Goal: Information Seeking & Learning: Understand process/instructions

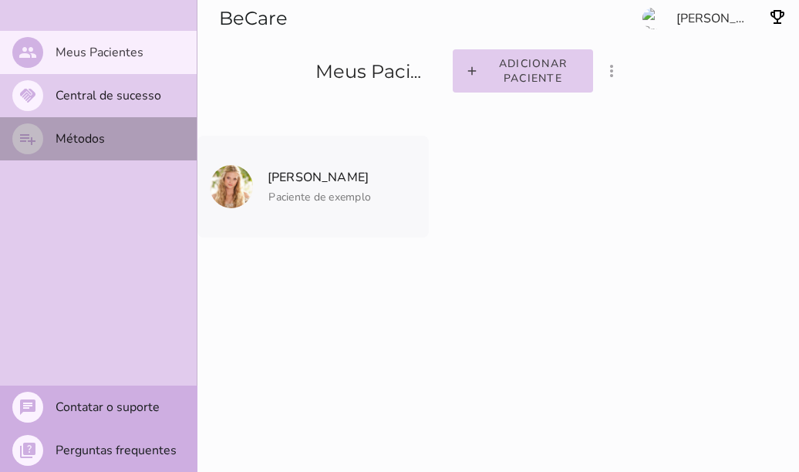
click at [0, 0] on slot "Métodos" at bounding box center [0, 0] width 0 height 0
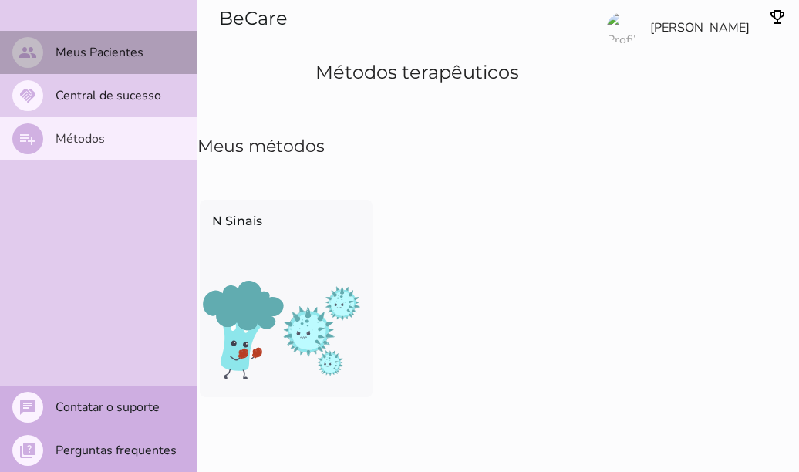
click at [0, 0] on slot "Meus Pacientes" at bounding box center [0, 0] width 0 height 0
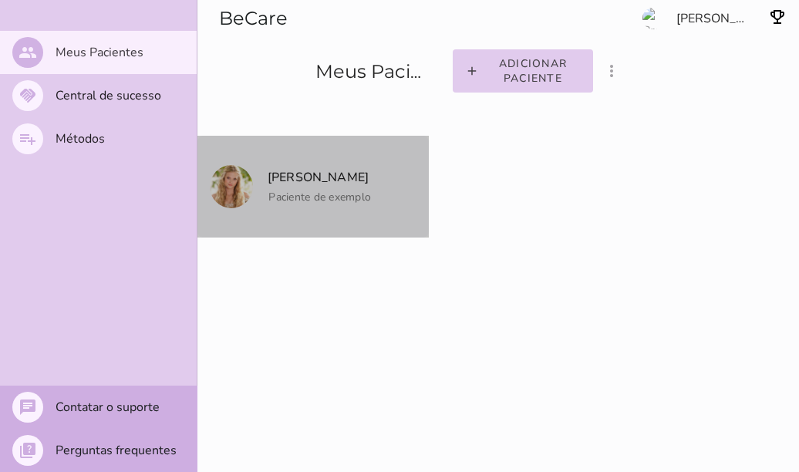
click at [352, 153] on span "[PERSON_NAME]" at bounding box center [318, 168] width 106 height 65
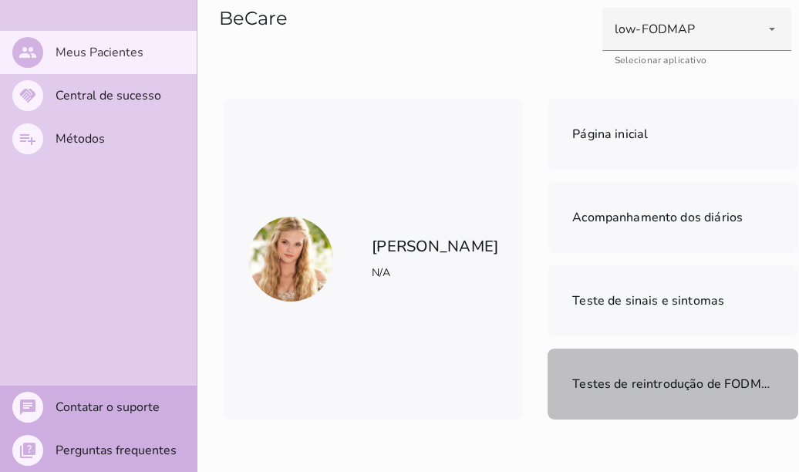
click at [604, 381] on span "Testes de reintrodução de FODMAPs" at bounding box center [678, 383] width 212 height 17
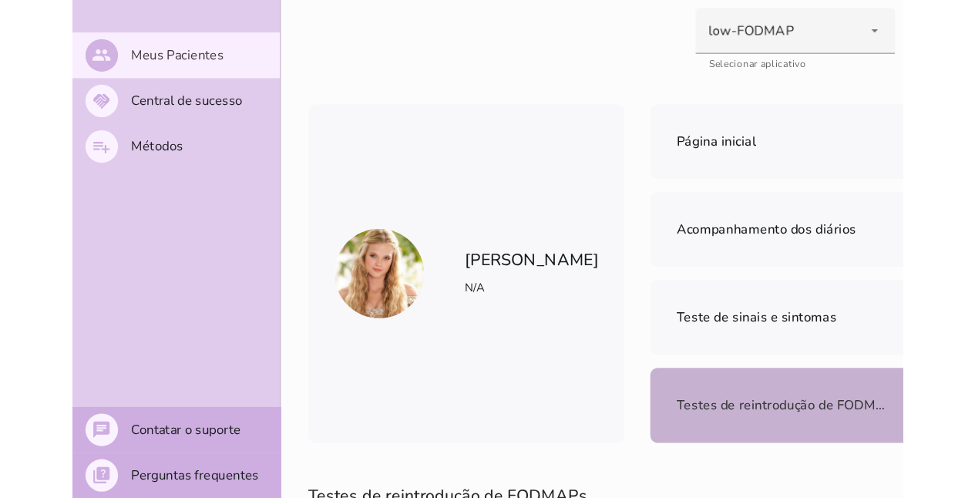
scroll to position [412, 0]
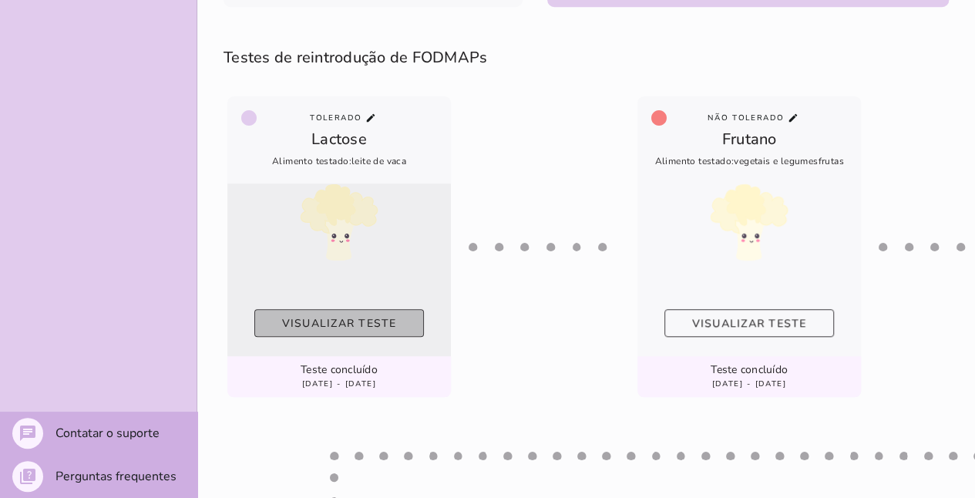
click at [0, 0] on slot "Visualizar teste" at bounding box center [0, 0] width 0 height 0
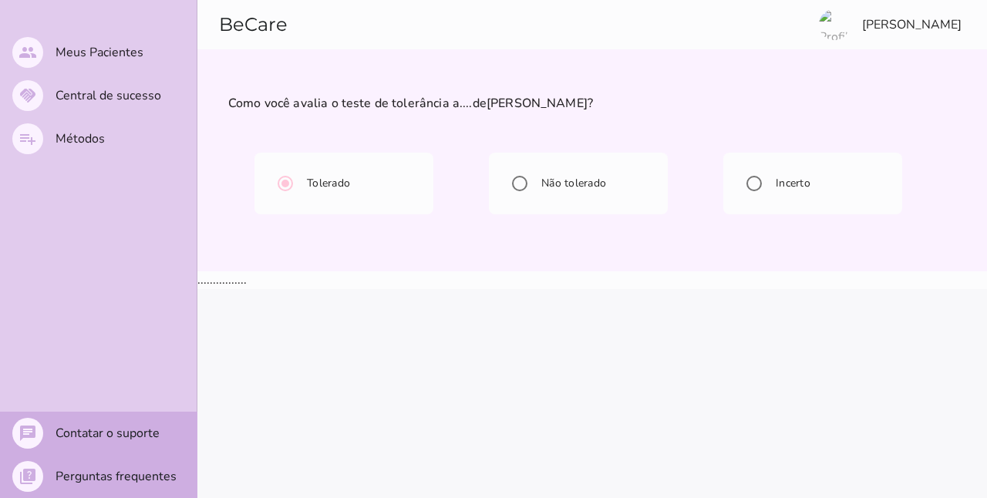
radio input "****"
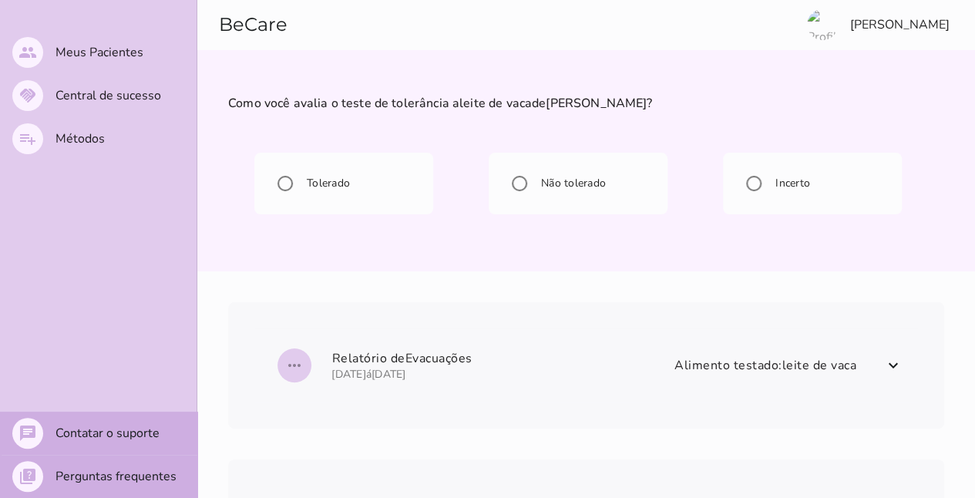
click at [798, 12] on div at bounding box center [974, 249] width 1 height 498
click at [786, 173] on div "Incerto" at bounding box center [812, 183] width 154 height 37
click at [789, 187] on label "Incerto" at bounding box center [791, 183] width 38 height 15
radio input "****"
type mwc-radio "on"
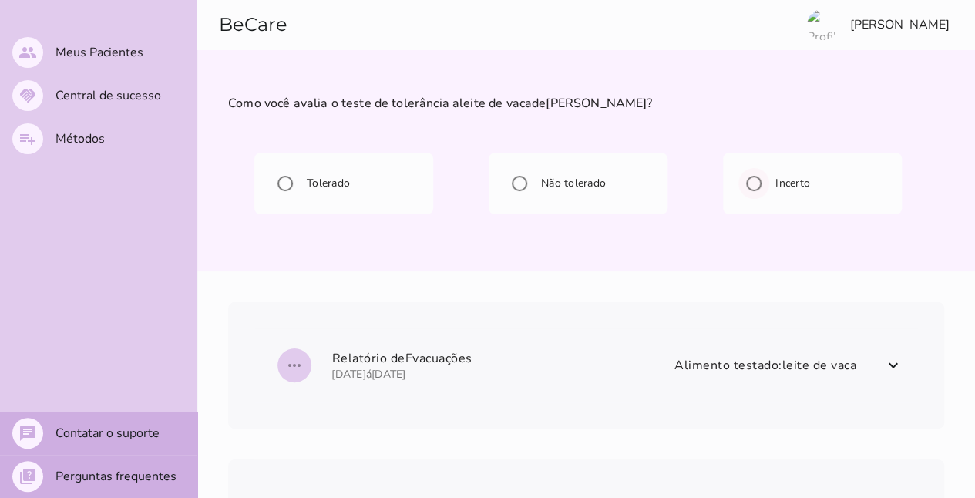
radio input "*****"
click at [798, 357] on span "more_horiz Relatório de Evacuações [DATE] á [DATE] Alimento testado: leite de v…" at bounding box center [577, 366] width 608 height 56
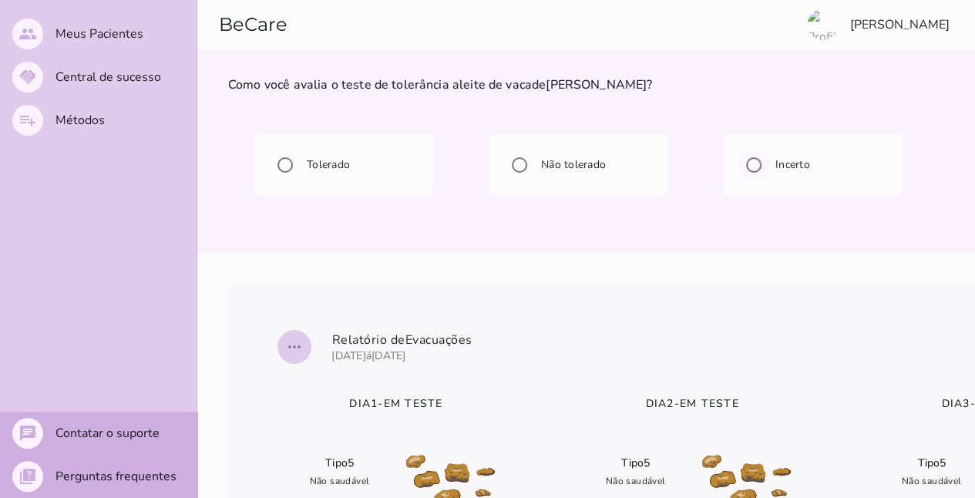
scroll to position [13, 0]
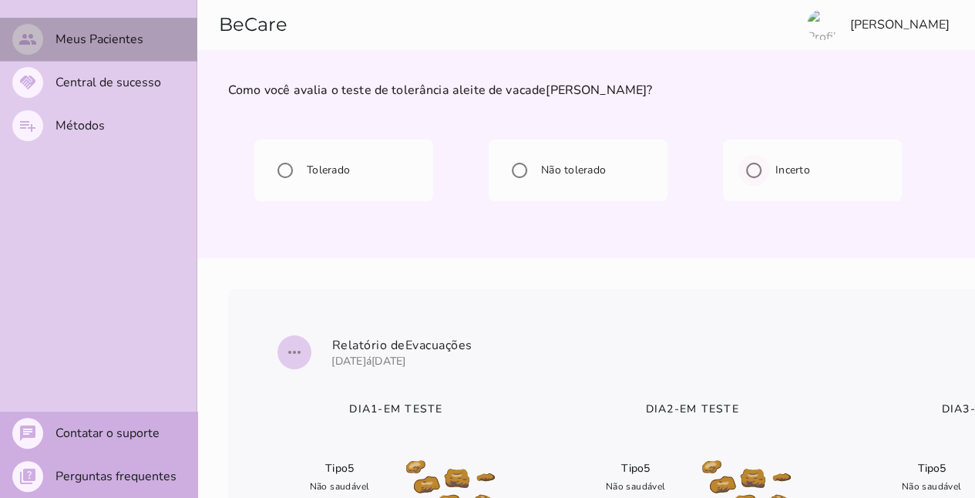
click at [0, 0] on slot "Meus Pacientes" at bounding box center [0, 0] width 0 height 0
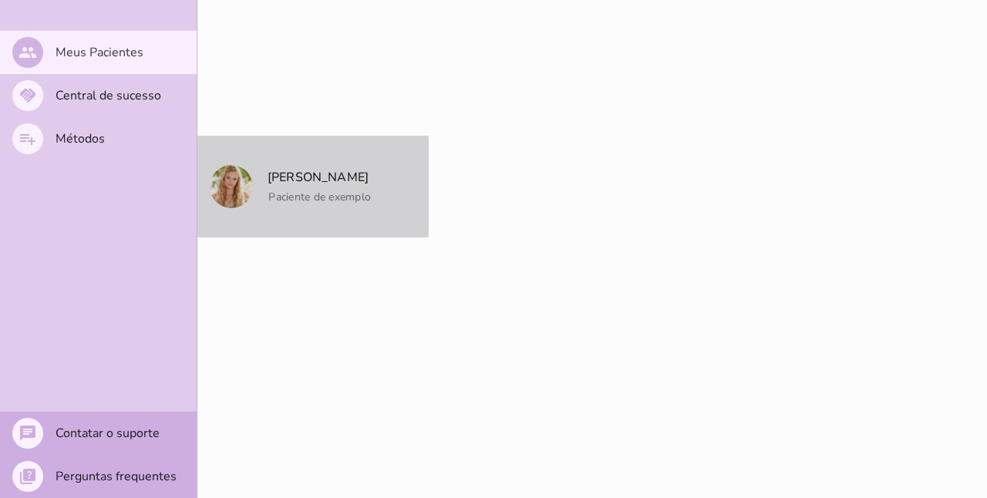
click at [326, 170] on p "[PERSON_NAME]" at bounding box center [318, 178] width 106 height 22
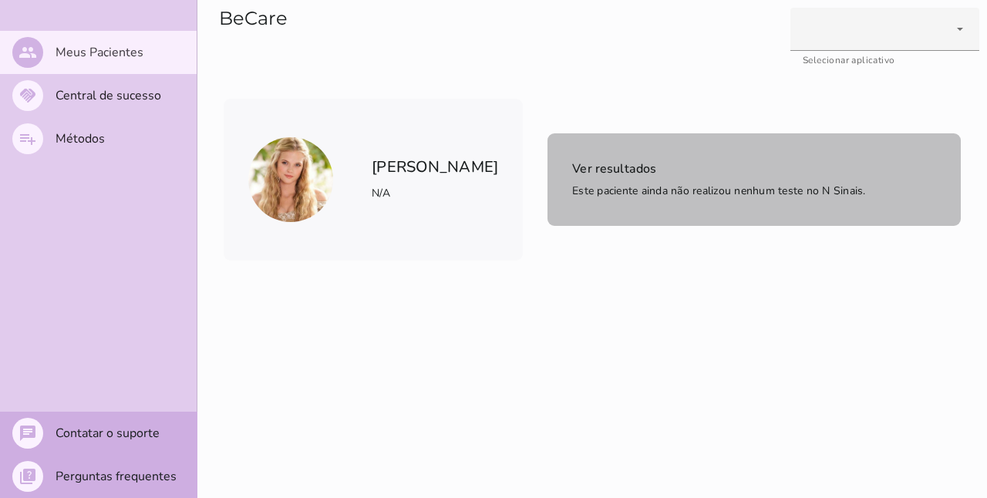
click at [572, 174] on span "Ver resultados" at bounding box center [614, 168] width 84 height 17
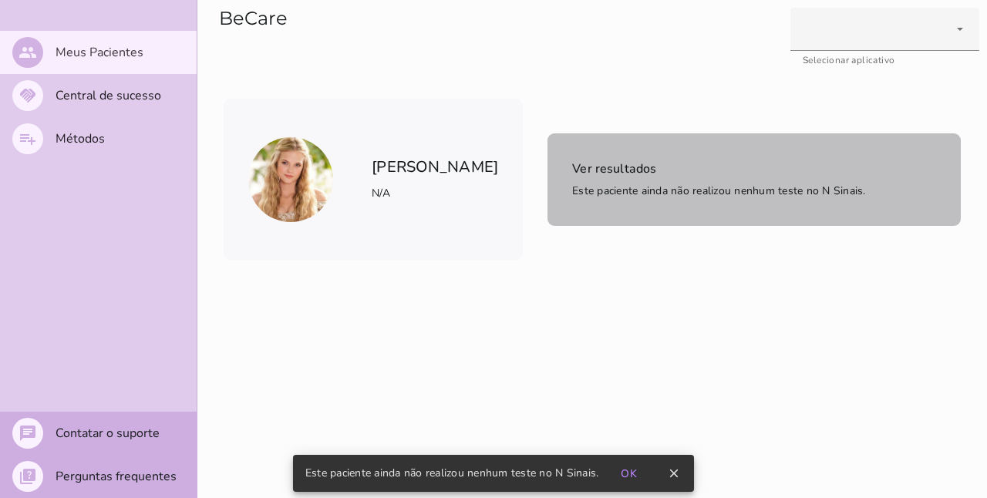
click at [572, 167] on span "Ver resultados" at bounding box center [614, 168] width 84 height 17
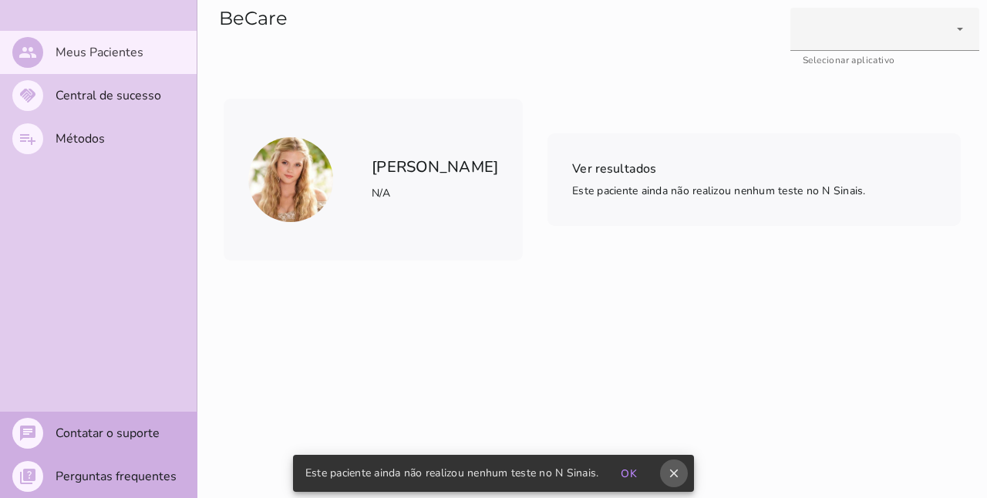
click at [672, 465] on button "close" at bounding box center [674, 473] width 28 height 28
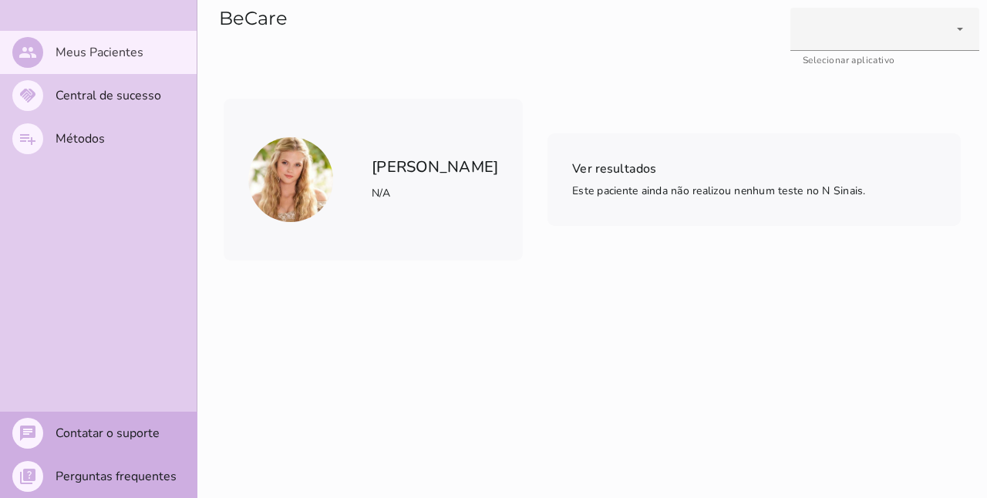
click at [311, 183] on img at bounding box center [290, 179] width 85 height 85
click at [296, 187] on img at bounding box center [290, 179] width 85 height 85
click at [146, 65] on mwc-list-item "people Meus Pacientes" at bounding box center [98, 52] width 197 height 43
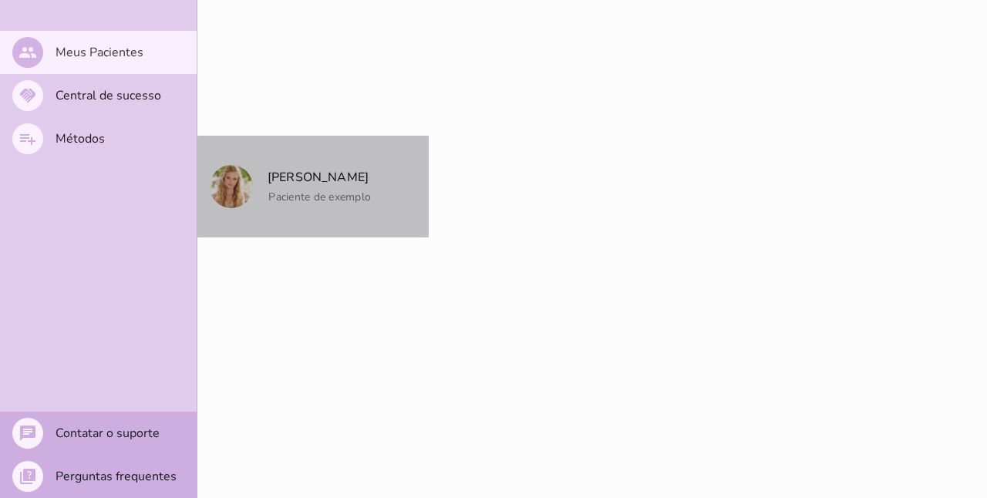
click at [236, 187] on img at bounding box center [231, 186] width 43 height 43
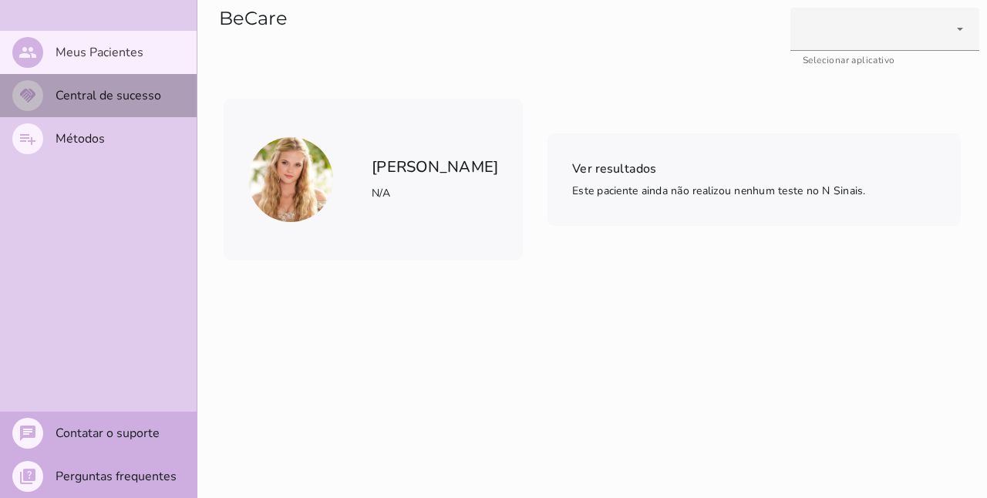
click at [123, 84] on mwc-list-item "handshake Central de sucesso" at bounding box center [98, 95] width 197 height 43
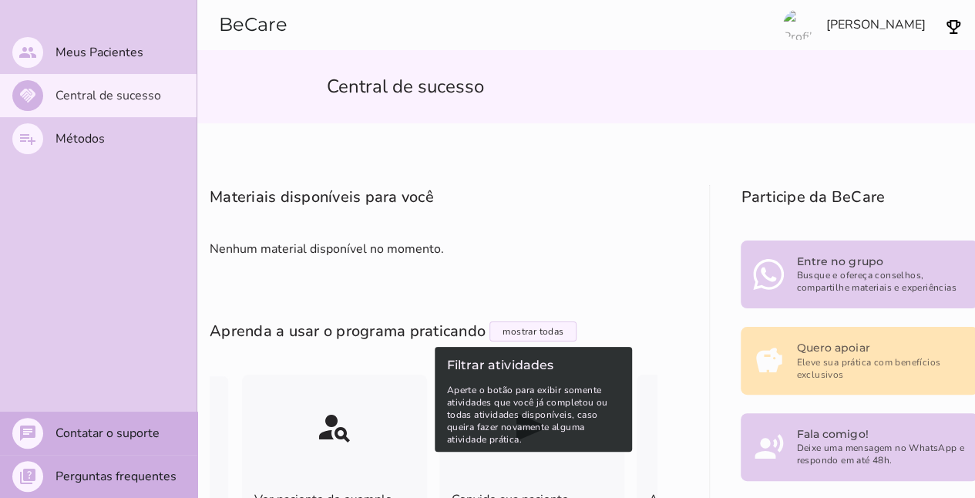
click at [513, 335] on link "mostrar todas Filtrar atividades Aperte o botão para exibir somente atividades …" at bounding box center [533, 331] width 87 height 20
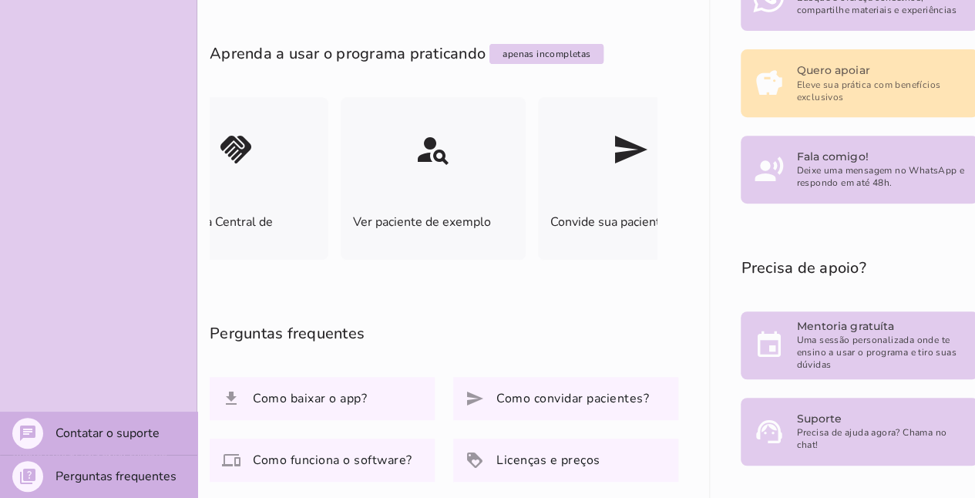
scroll to position [308, 0]
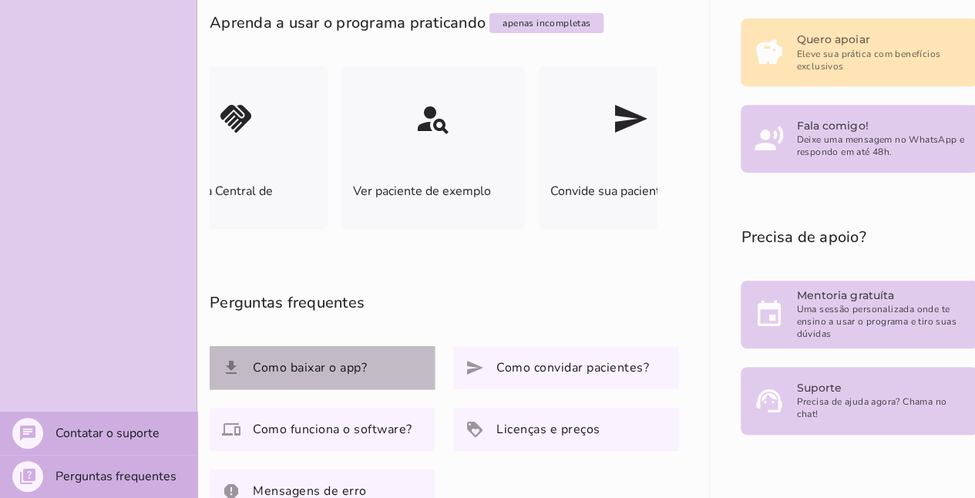
click at [0, 0] on slot "Como baixar o app?" at bounding box center [0, 0] width 0 height 0
